Goal: Navigation & Orientation: Find specific page/section

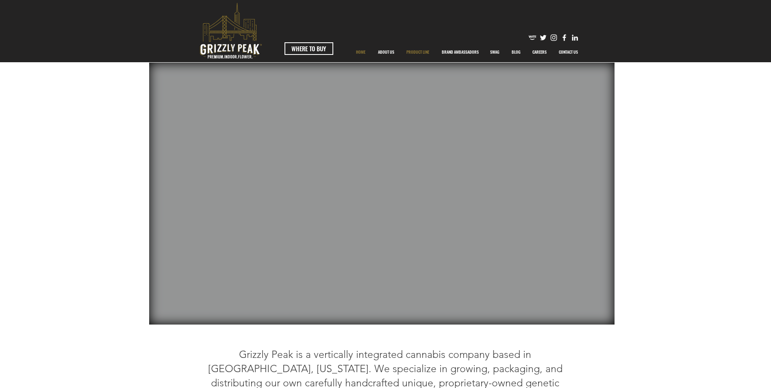
click at [417, 52] on p "PRODUCT LINE" at bounding box center [417, 52] width 31 height 20
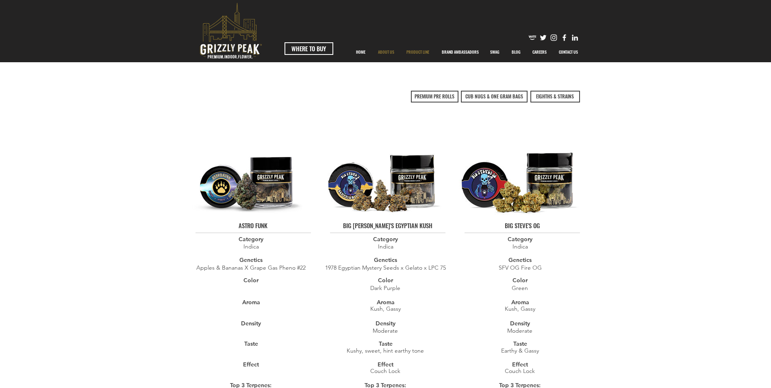
click at [391, 53] on p "ABOUT US" at bounding box center [386, 52] width 24 height 20
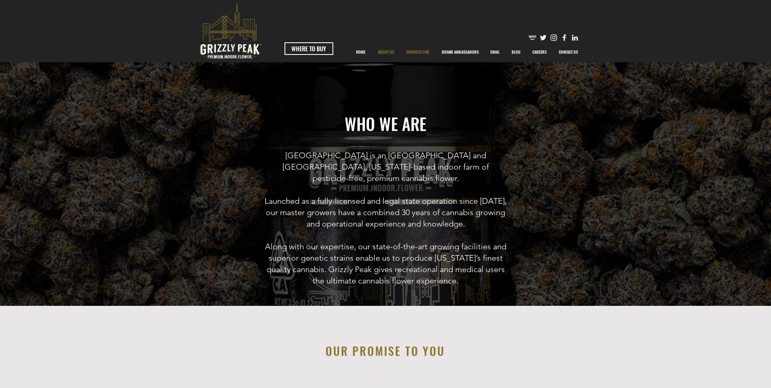
click at [418, 52] on p "PRODUCT LINE" at bounding box center [417, 52] width 31 height 20
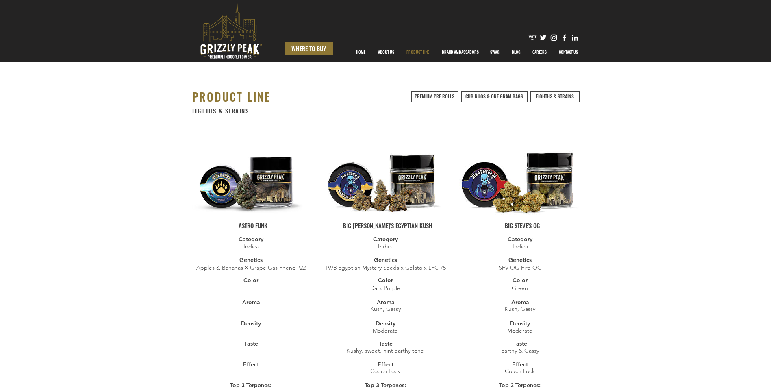
click at [306, 49] on span "WHERE TO BUY" at bounding box center [308, 48] width 35 height 9
